Goal: Information Seeking & Learning: Find specific fact

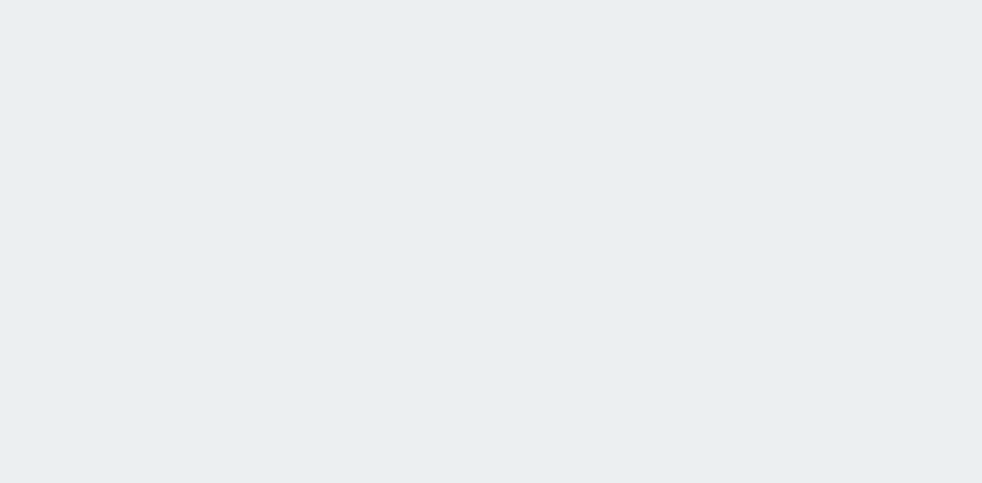
click at [199, 0] on html at bounding box center [491, 0] width 982 height 0
click at [233, 0] on html at bounding box center [491, 0] width 982 height 0
click at [278, 0] on html at bounding box center [491, 0] width 982 height 0
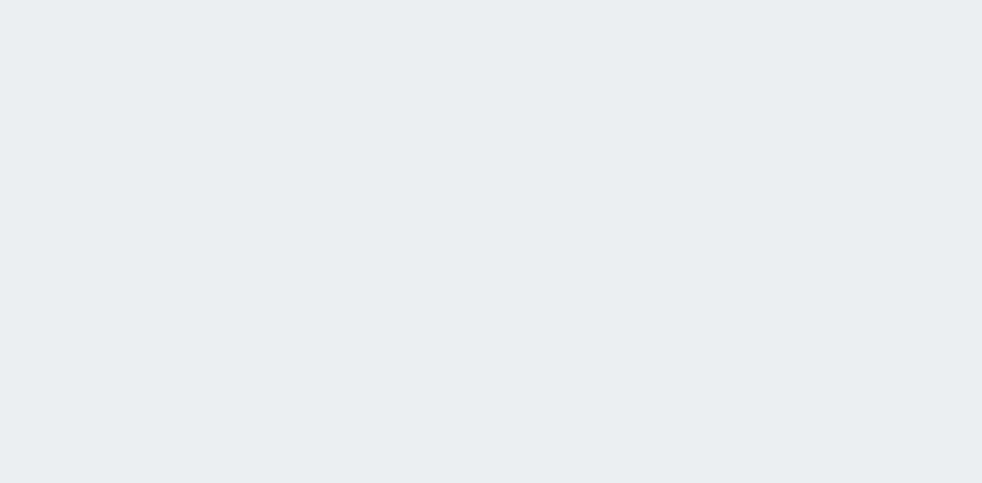
click at [274, 0] on html at bounding box center [491, 0] width 982 height 0
click at [273, 0] on html at bounding box center [491, 0] width 982 height 0
click at [295, 0] on html at bounding box center [491, 0] width 982 height 0
click at [279, 0] on html at bounding box center [491, 0] width 982 height 0
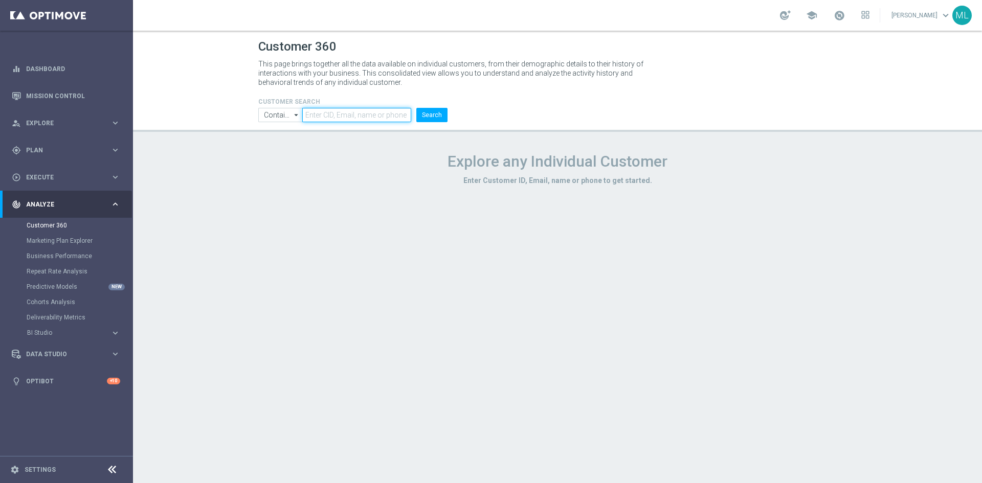
click at [344, 117] on input "text" at bounding box center [356, 115] width 109 height 14
paste input "3059126"
type input "3059126"
click at [436, 115] on button "Search" at bounding box center [431, 115] width 31 height 14
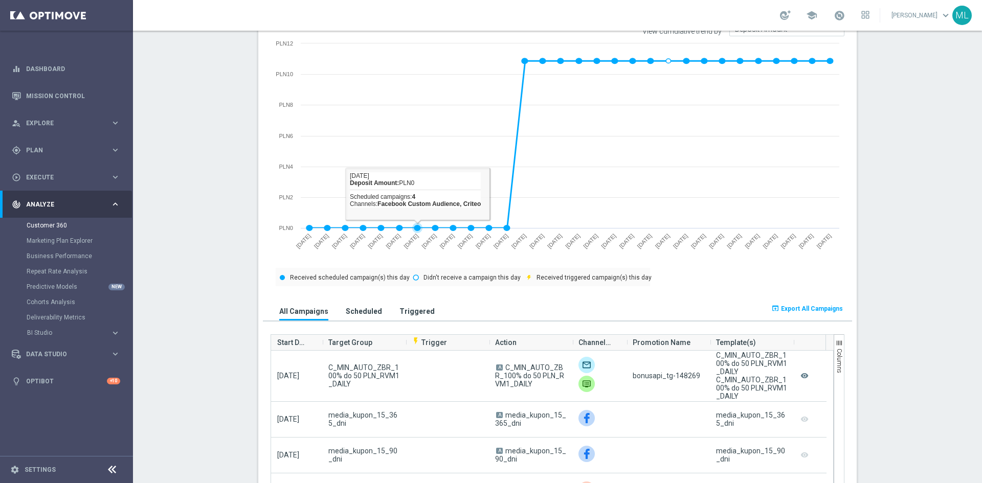
scroll to position [563, 0]
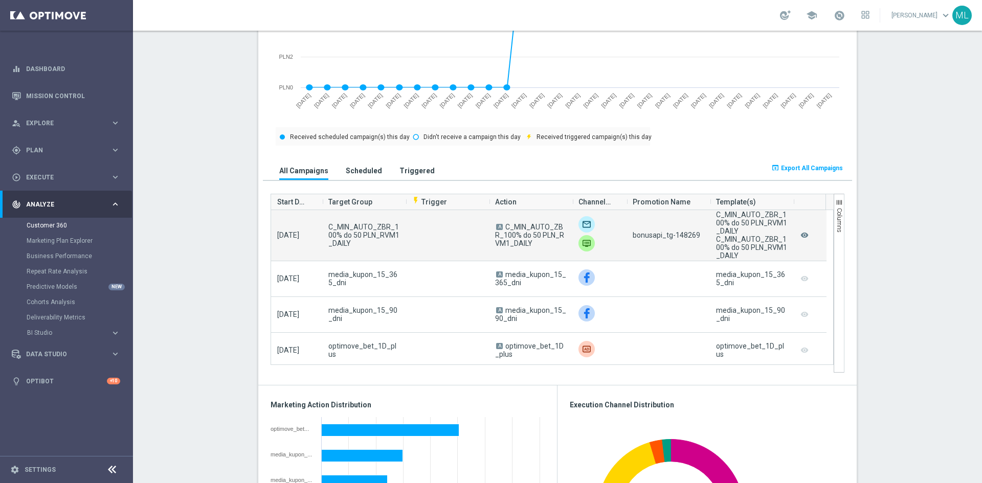
drag, startPoint x: 502, startPoint y: 227, endPoint x: 527, endPoint y: 244, distance: 30.5
click at [527, 244] on span "A C_MIN_AUTO_ZBR_100% do 50 PLN_RVM1_DAILY" at bounding box center [530, 235] width 71 height 25
copy span "C_MIN_AUTO_ZBR_100% do 50 PLN_RVM1_DAILY"
click at [527, 244] on span "A C_MIN_AUTO_ZBR_100% do 50 PLN_RVM1_DAILY" at bounding box center [530, 235] width 71 height 25
drag, startPoint x: 671, startPoint y: 235, endPoint x: 693, endPoint y: 239, distance: 22.4
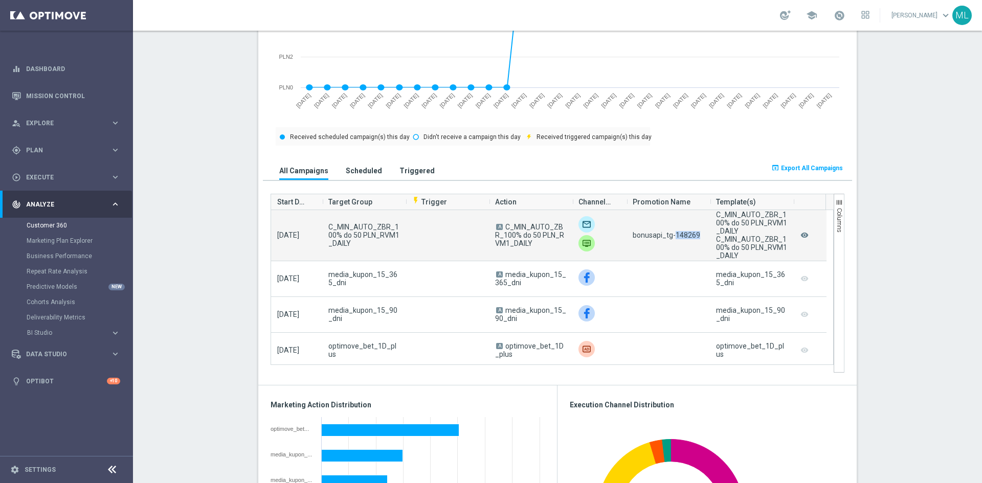
click at [693, 239] on span "bonusapi_tg-148269" at bounding box center [667, 235] width 68 height 8
copy span "148269"
click at [693, 239] on span "bonusapi_tg-148269" at bounding box center [667, 235] width 68 height 8
